Goal: Information Seeking & Learning: Learn about a topic

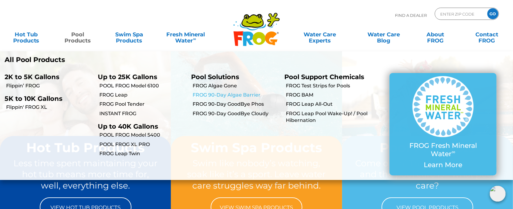
click at [223, 92] on link "FROG 90-Day Algae Barrier" at bounding box center [236, 95] width 87 height 7
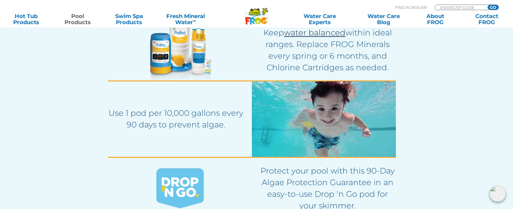
scroll to position [1284, 0]
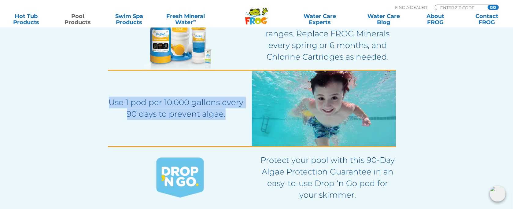
drag, startPoint x: 226, startPoint y: 114, endPoint x: 71, endPoint y: 80, distance: 159.1
copy p "Use 1 pod per 10,000 gallons every 90 days to prevent algae."
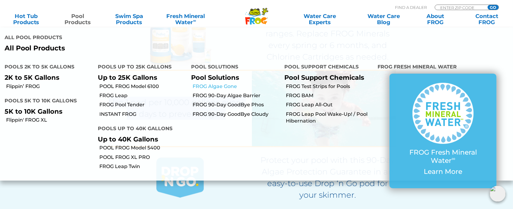
click at [229, 83] on link "FROG Algae Gone" at bounding box center [236, 86] width 87 height 7
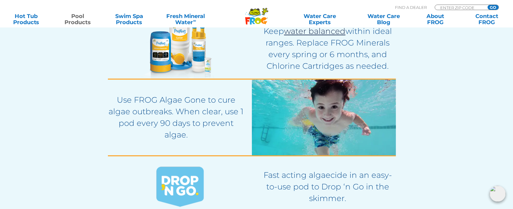
scroll to position [1345, 0]
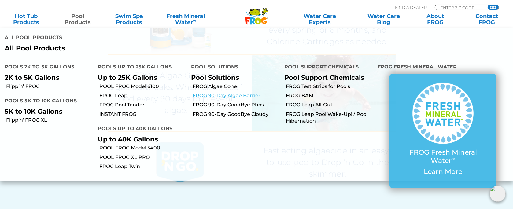
click at [247, 92] on link "FROG 90-Day Algae Barrier" at bounding box center [236, 95] width 87 height 7
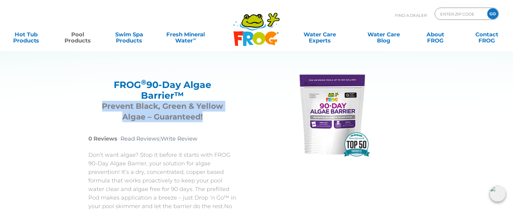
drag, startPoint x: 103, startPoint y: 101, endPoint x: 244, endPoint y: 116, distance: 141.1
click at [244, 116] on div "FROG ® 90-Day Algae Barrier™ FROG ® 90-Day Algae Barrier™ Prevent Black, Green …" at bounding box center [170, 172] width 164 height 207
copy h3 "Prevent Black, Green & Yellow Algae – Guaranteed!"
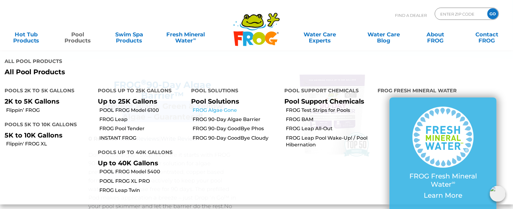
click at [231, 107] on link "FROG Algae Gone" at bounding box center [236, 110] width 87 height 7
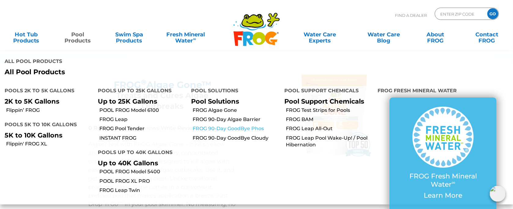
click at [239, 125] on link "FROG 90-Day GoodBye Phos" at bounding box center [236, 128] width 87 height 7
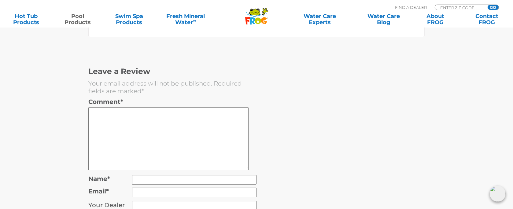
scroll to position [2323, 0]
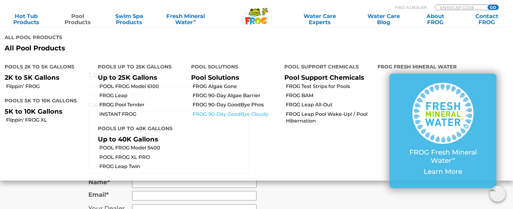
click at [263, 111] on link "FROG 90-Day GoodBye Cloudy" at bounding box center [236, 114] width 87 height 7
